Goal: Transaction & Acquisition: Book appointment/travel/reservation

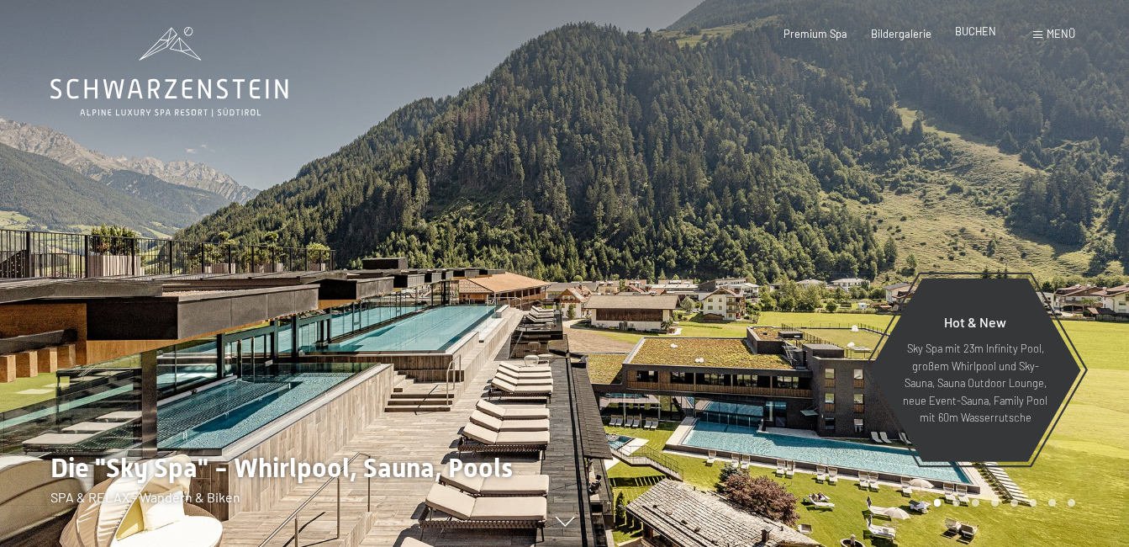
click at [986, 31] on span "BUCHEN" at bounding box center [975, 30] width 41 height 13
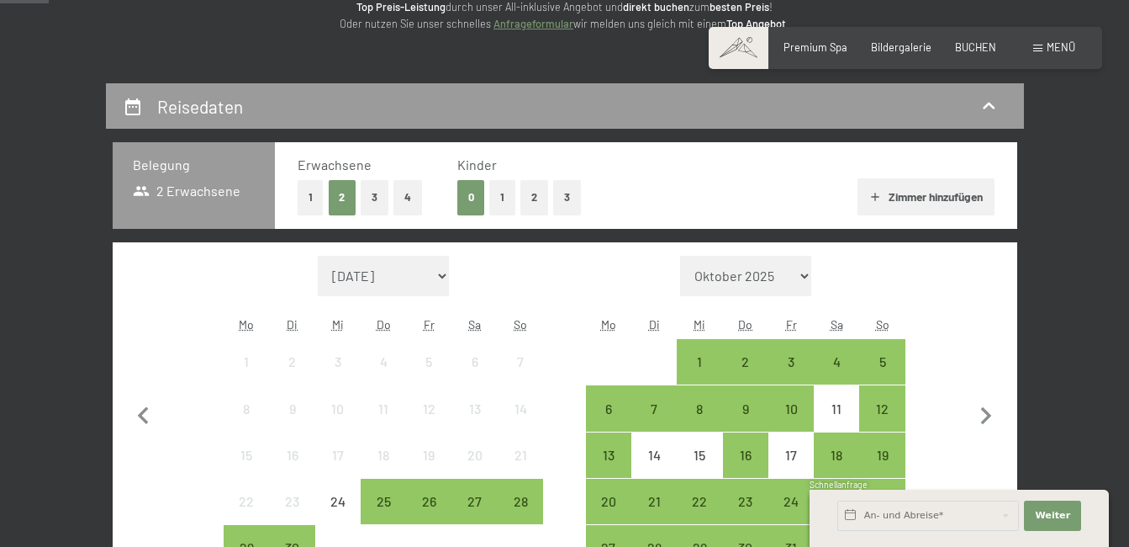
scroll to position [252, 0]
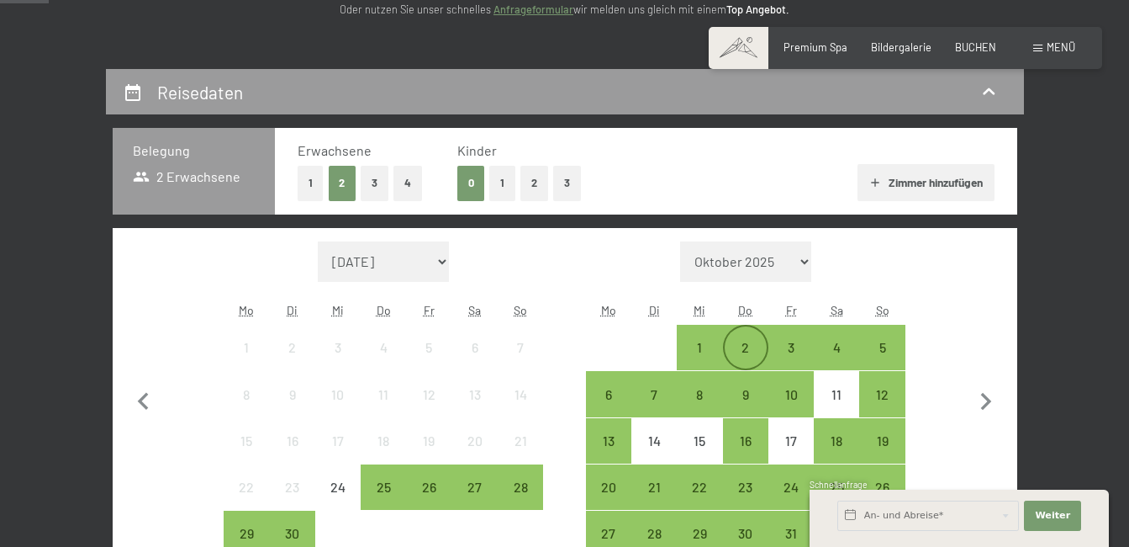
click at [759, 347] on div "2" at bounding box center [746, 362] width 42 height 42
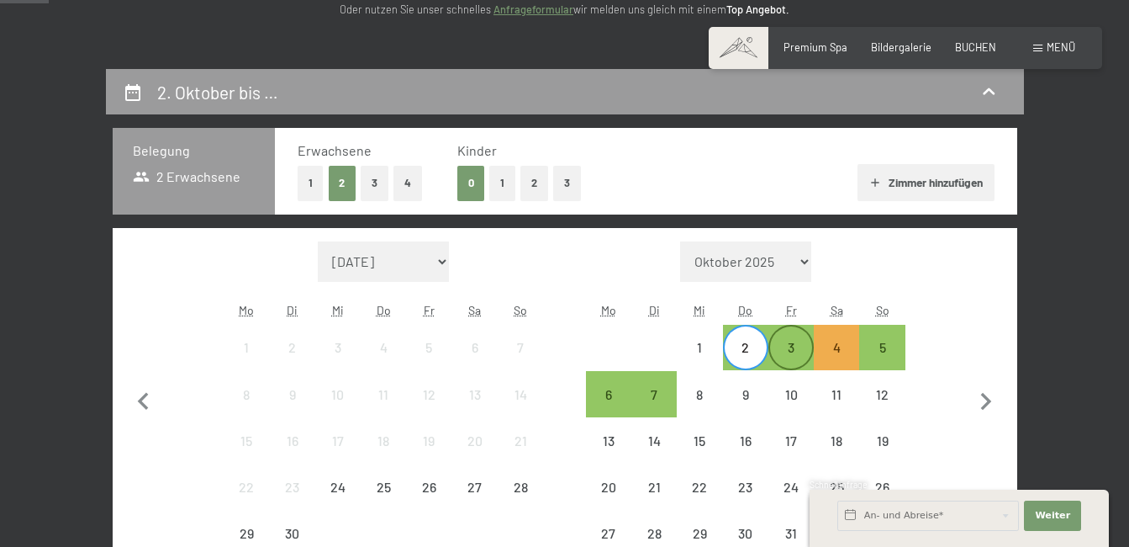
click at [786, 346] on div "3" at bounding box center [791, 362] width 42 height 42
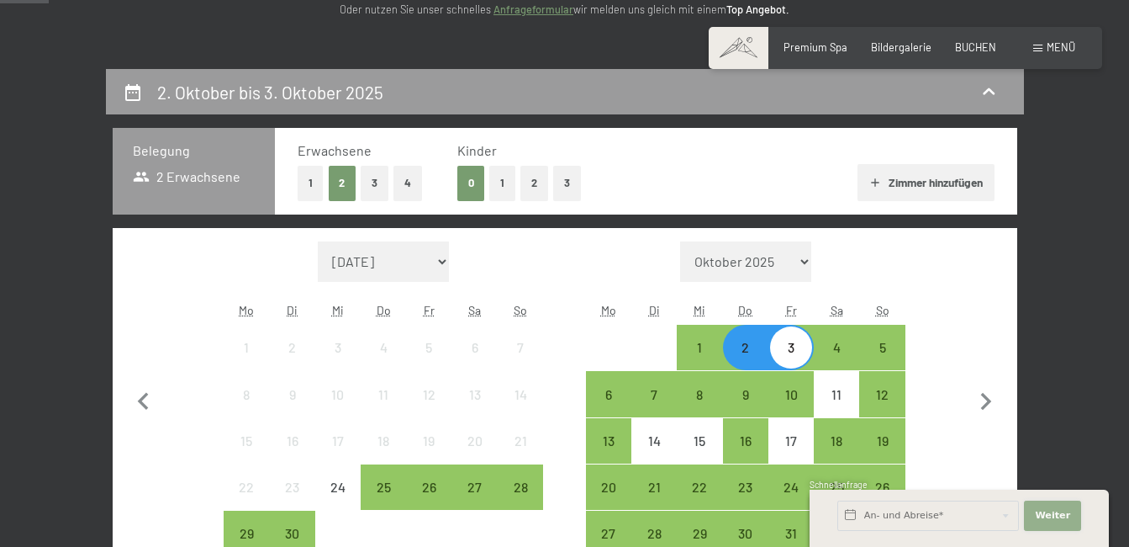
click at [1053, 516] on span "Weiter" at bounding box center [1052, 515] width 35 height 13
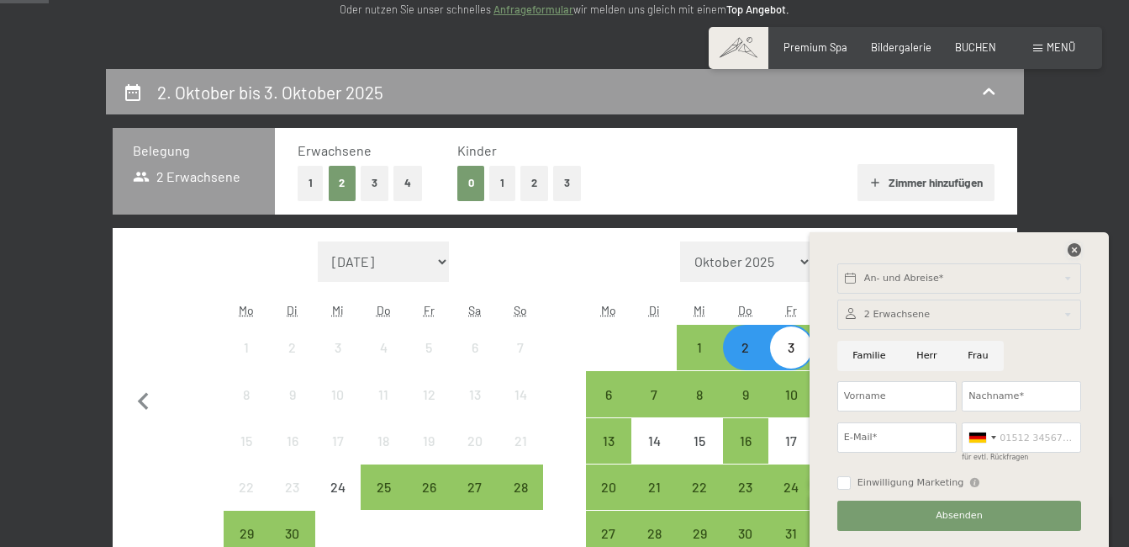
click at [1070, 247] on icon at bounding box center [1074, 249] width 13 height 13
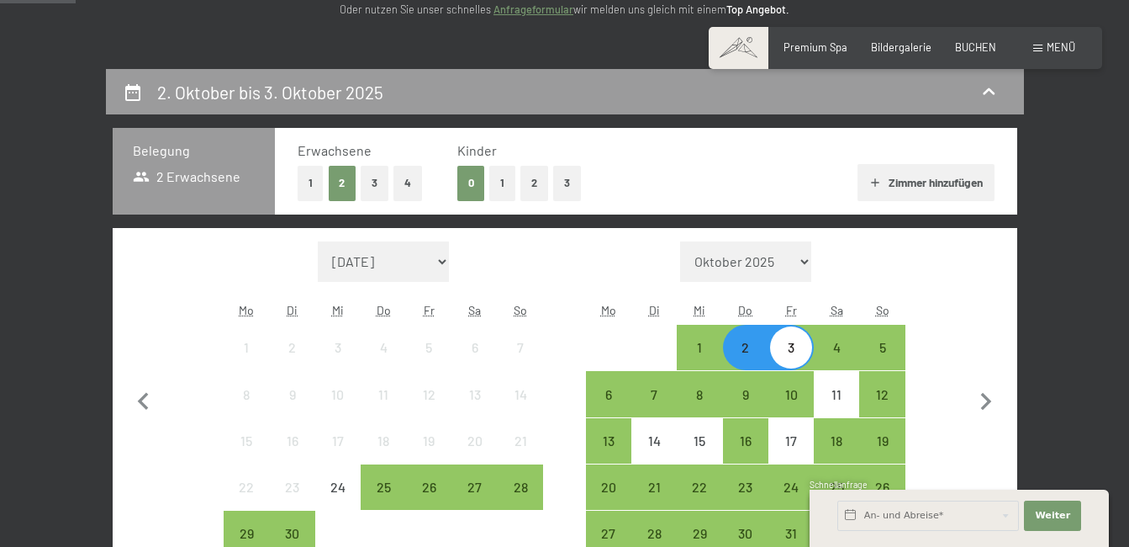
scroll to position [420, 0]
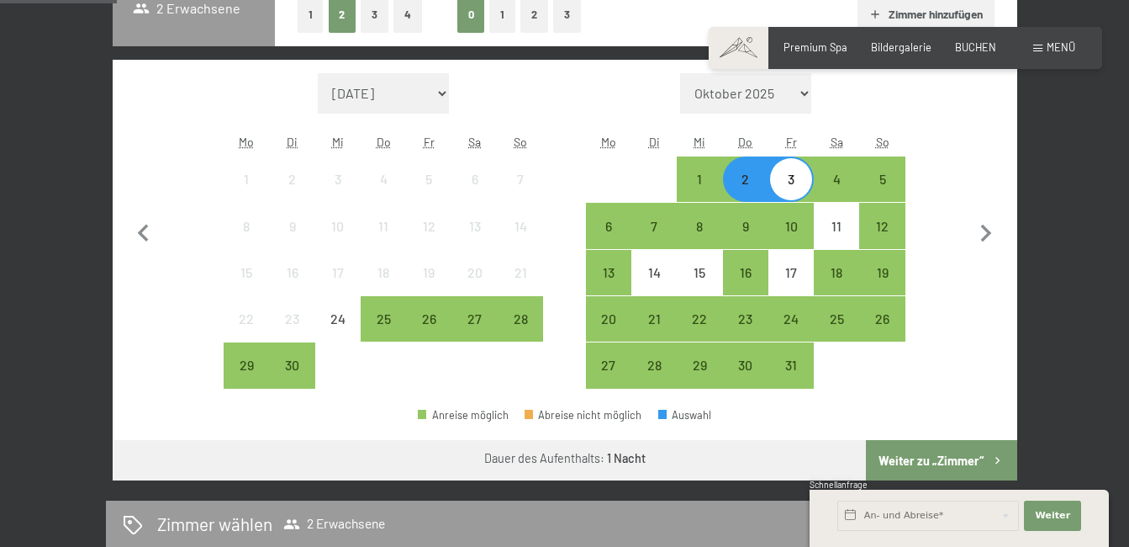
click at [972, 453] on button "Weiter zu „Zimmer“" at bounding box center [941, 460] width 151 height 40
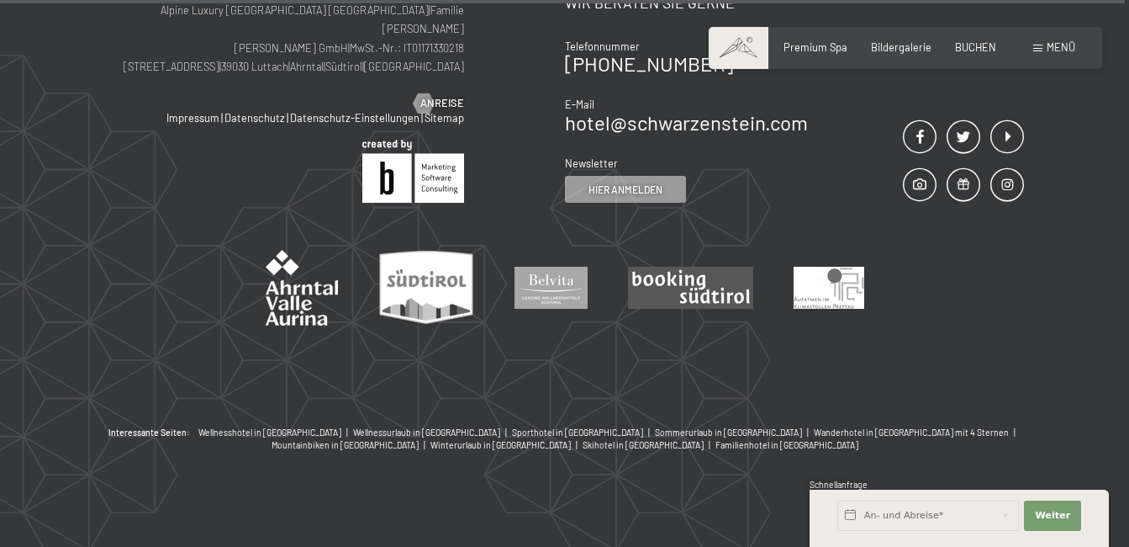
scroll to position [3601, 0]
click at [797, 47] on span "Premium Spa" at bounding box center [816, 44] width 64 height 13
